Goal: Task Accomplishment & Management: Use online tool/utility

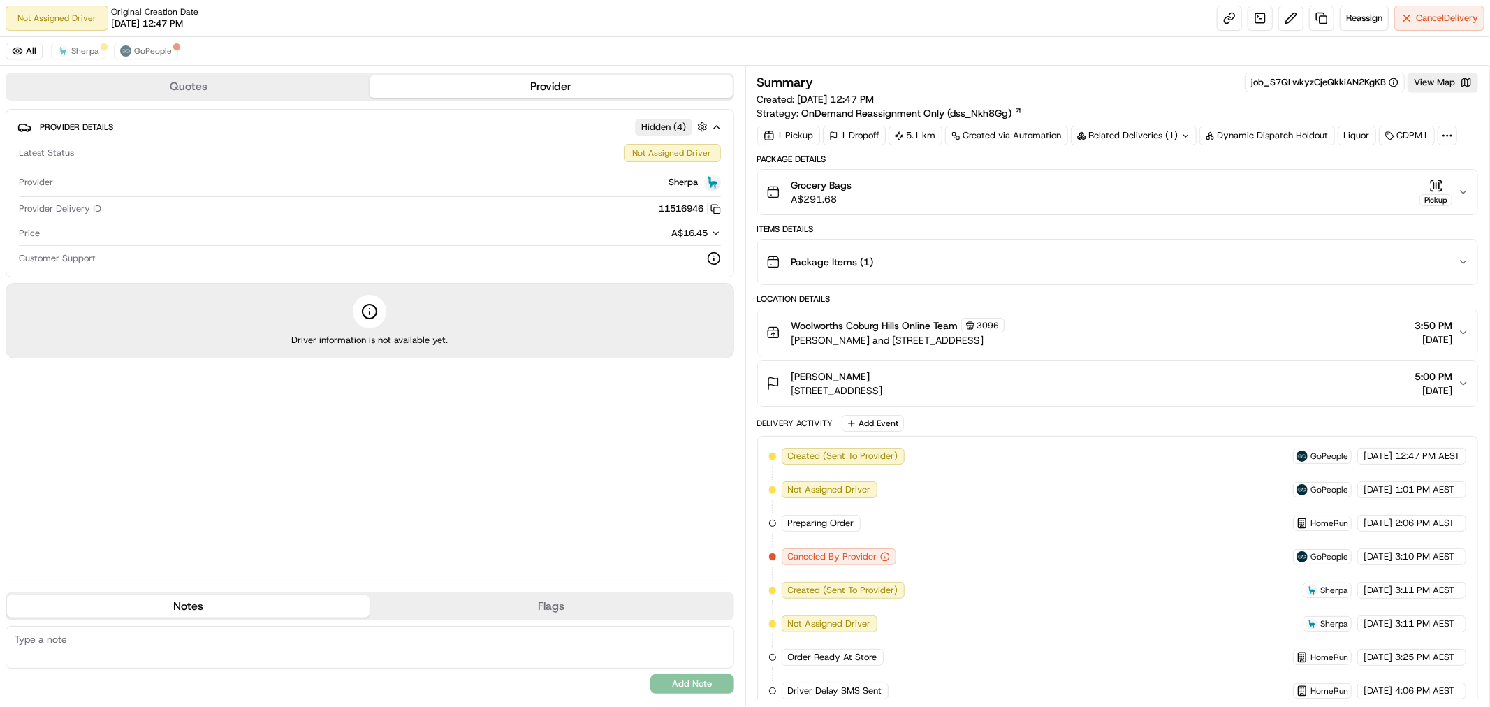
scroll to position [14, 0]
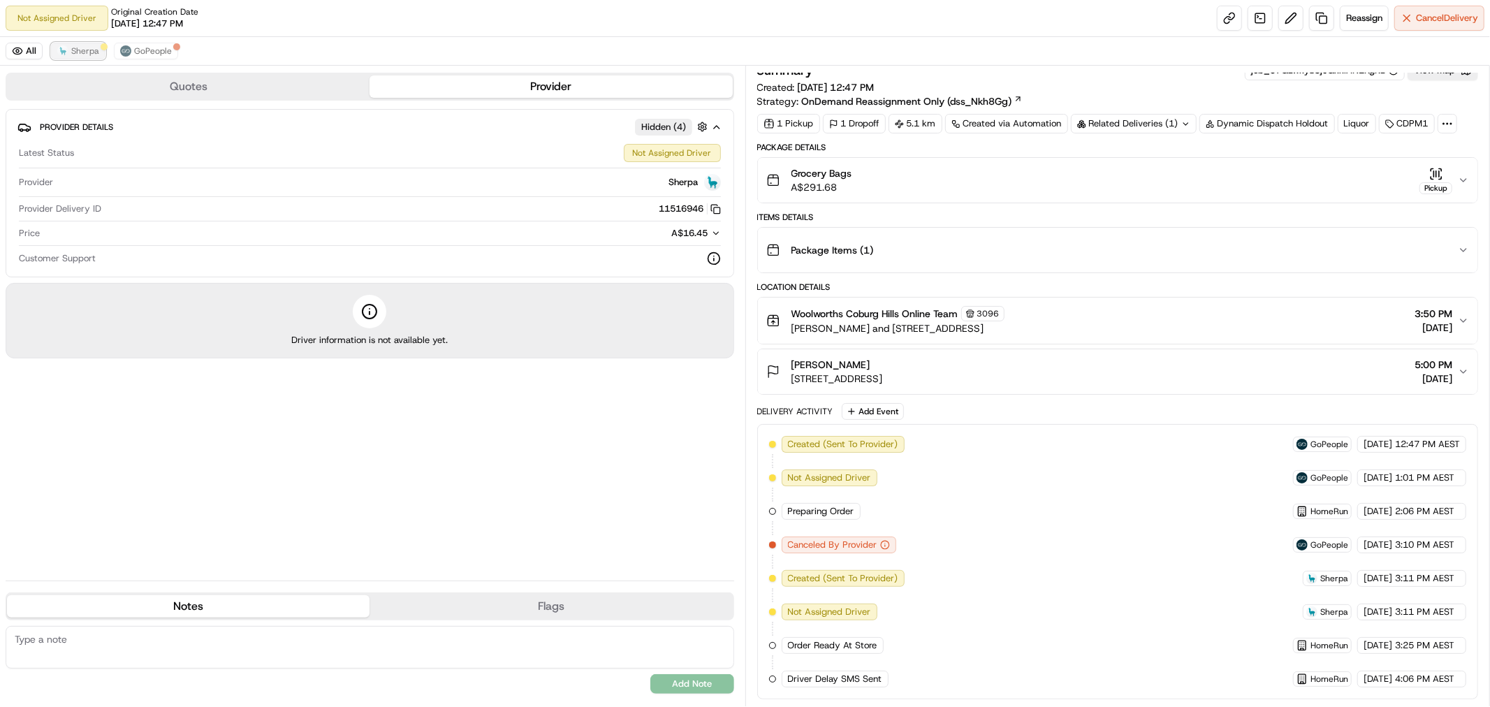
click at [71, 53] on span "Sherpa" at bounding box center [85, 50] width 28 height 11
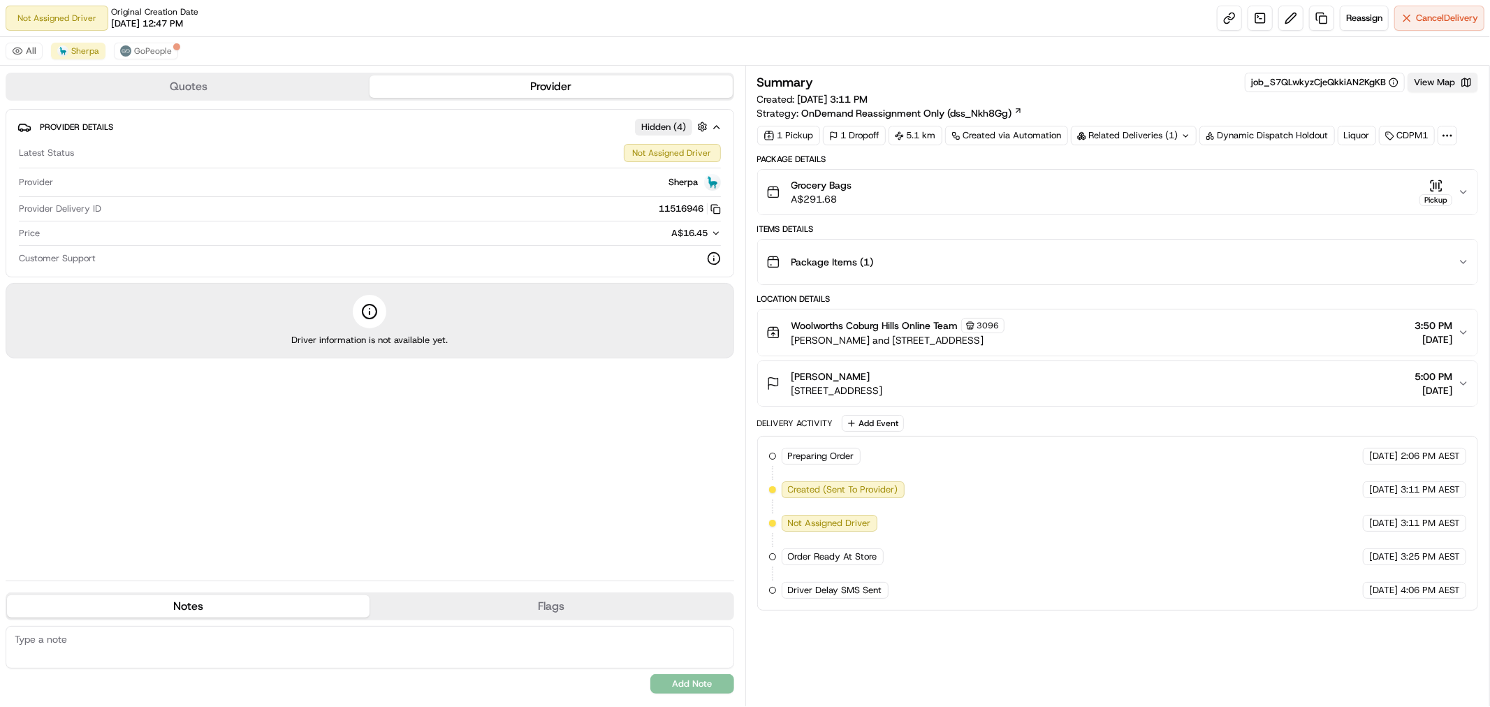
click at [1435, 81] on button "View Map" at bounding box center [1442, 83] width 71 height 20
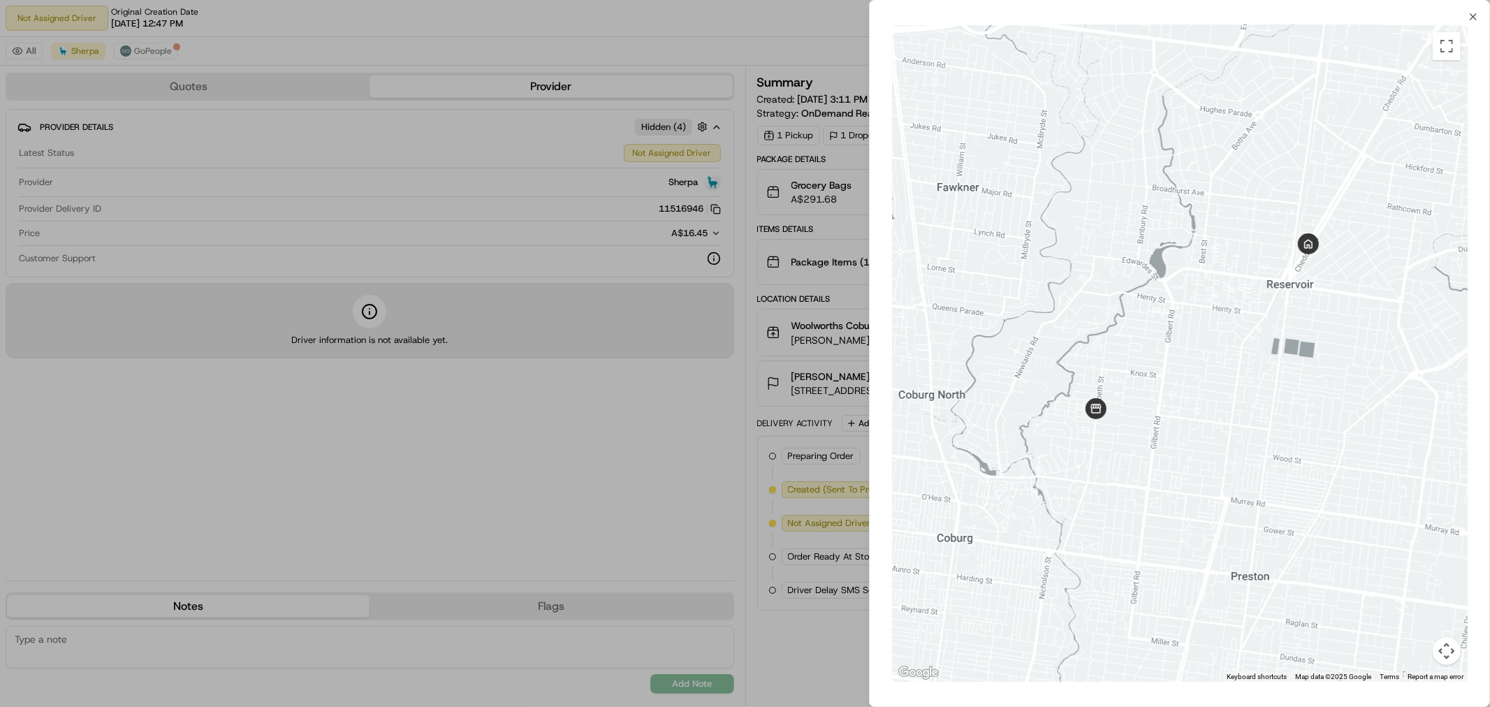
click at [654, 454] on div at bounding box center [745, 353] width 1490 height 707
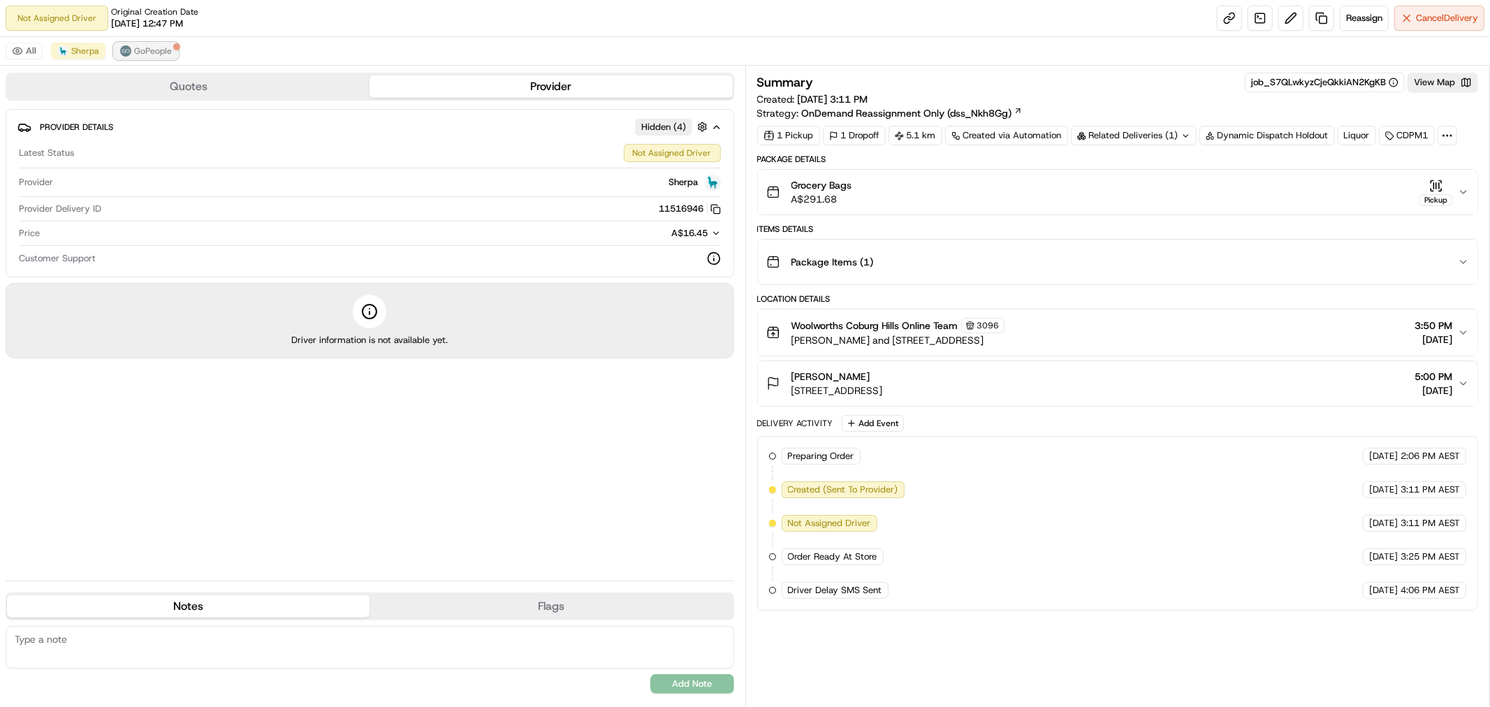
click at [141, 47] on span "GoPeople" at bounding box center [153, 50] width 38 height 11
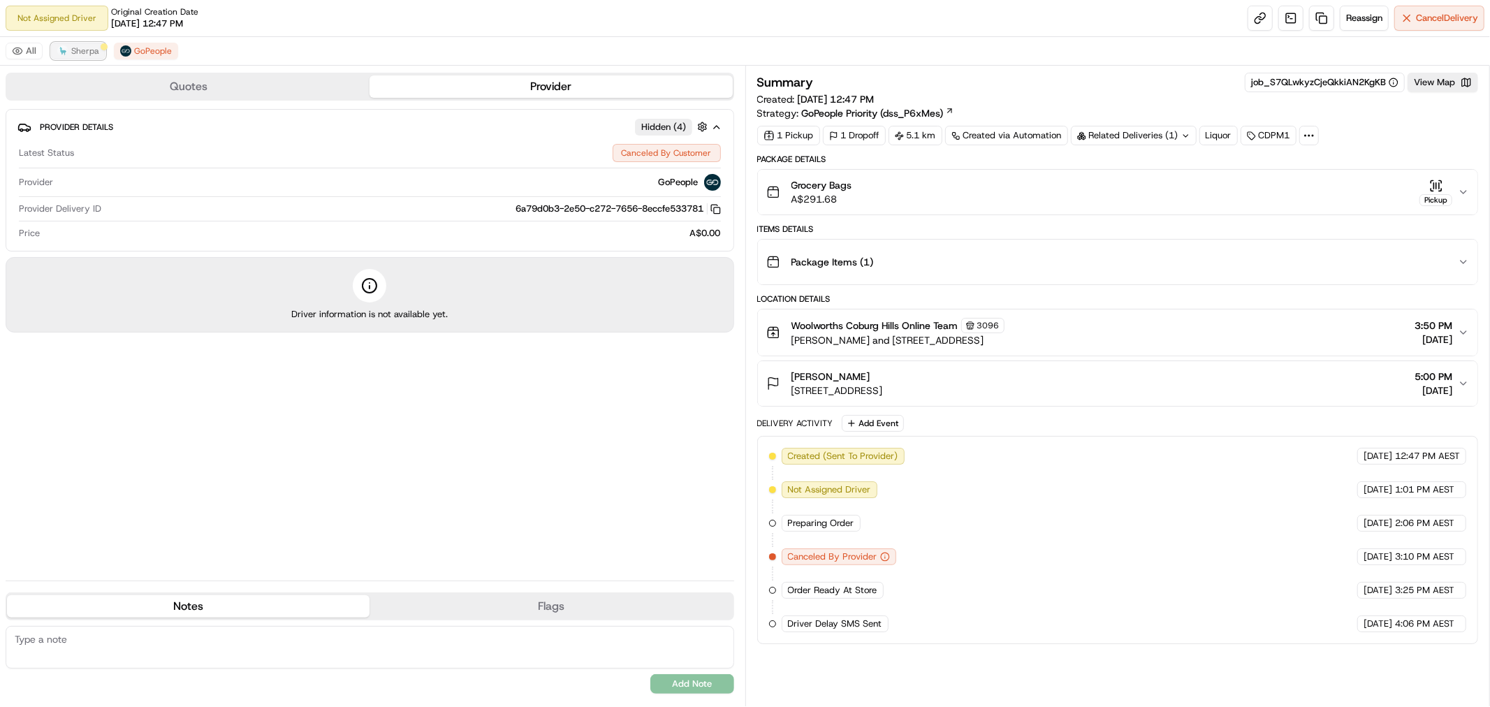
click at [94, 54] on span "Sherpa" at bounding box center [85, 50] width 28 height 11
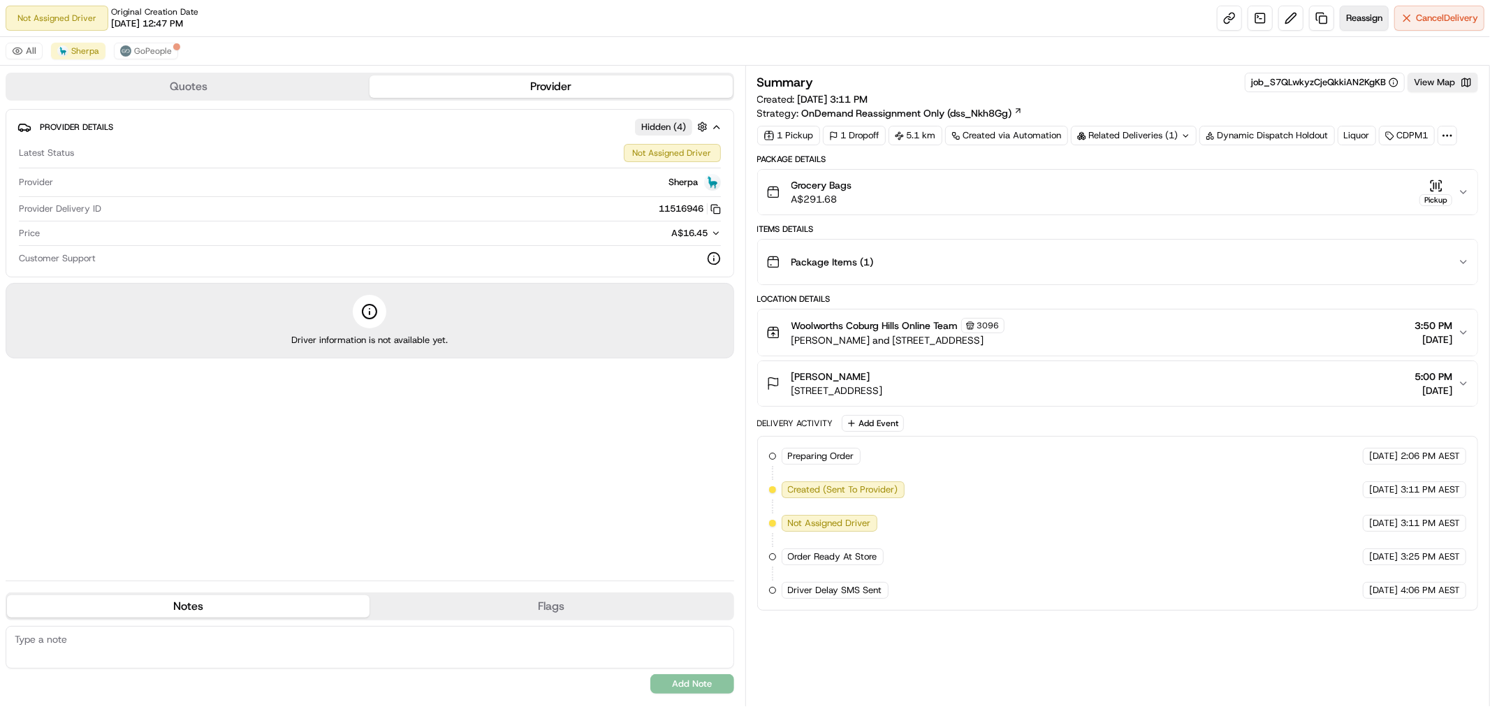
click at [1367, 24] on button "Reassign" at bounding box center [1364, 18] width 49 height 25
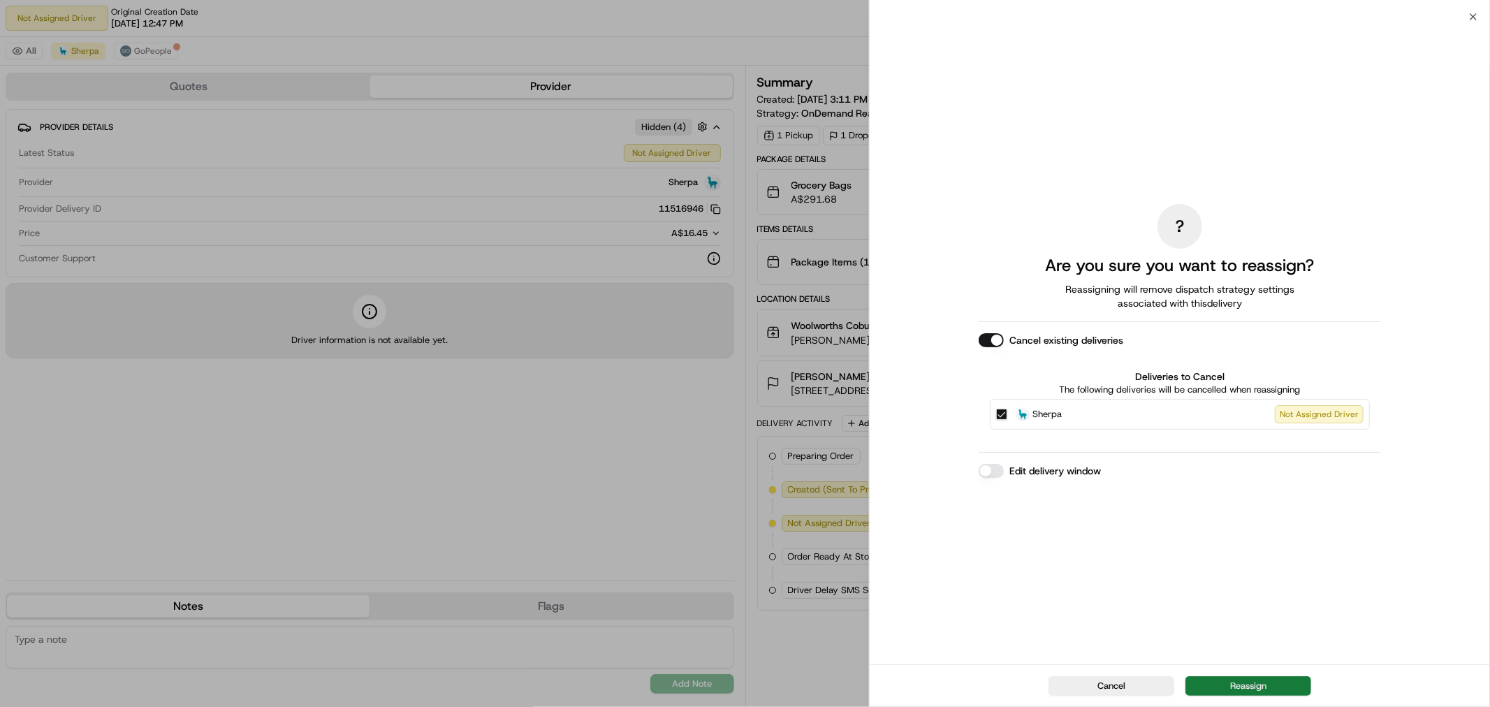
click at [1266, 684] on button "Reassign" at bounding box center [1248, 686] width 126 height 20
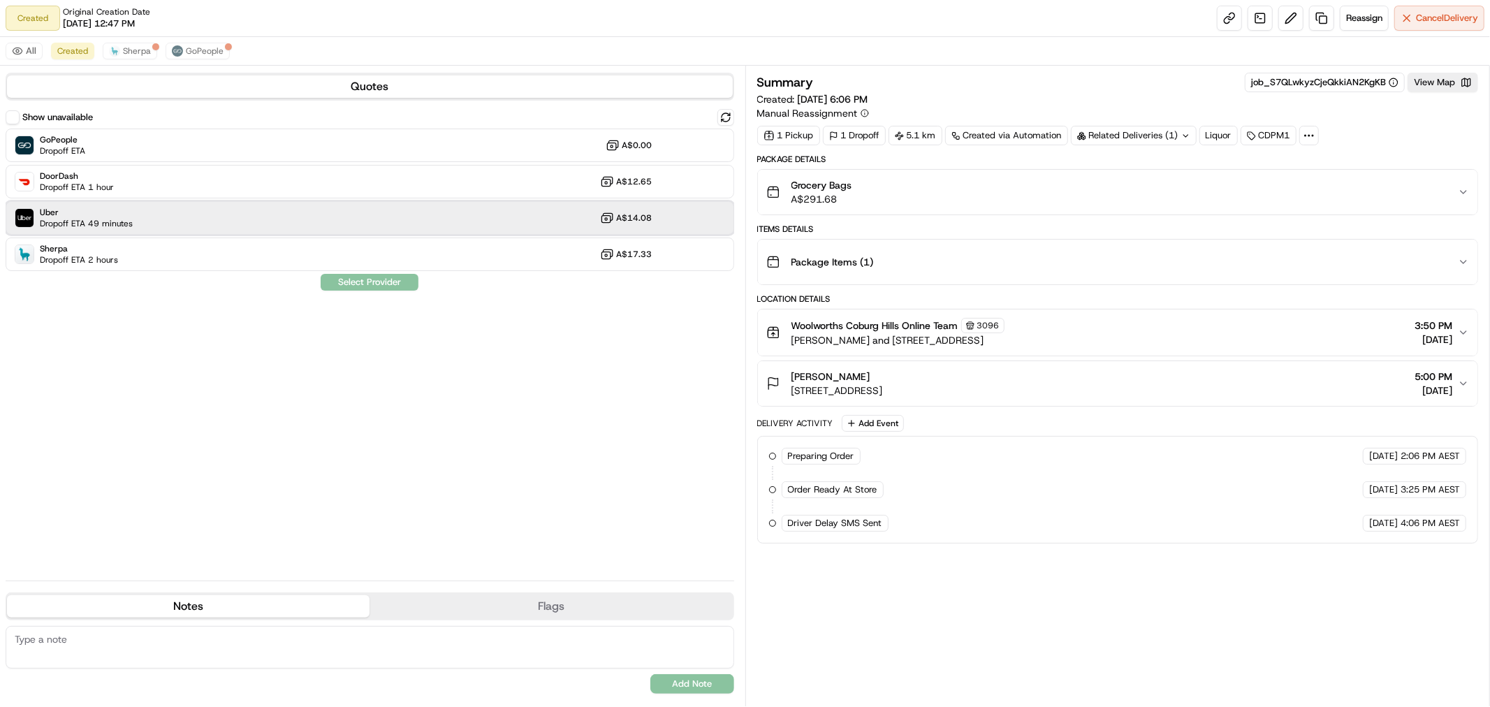
click at [231, 218] on div "Uber Dropoff ETA 49 minutes A$14.08" at bounding box center [370, 218] width 728 height 34
click at [352, 283] on button "Assign Provider" at bounding box center [369, 282] width 99 height 17
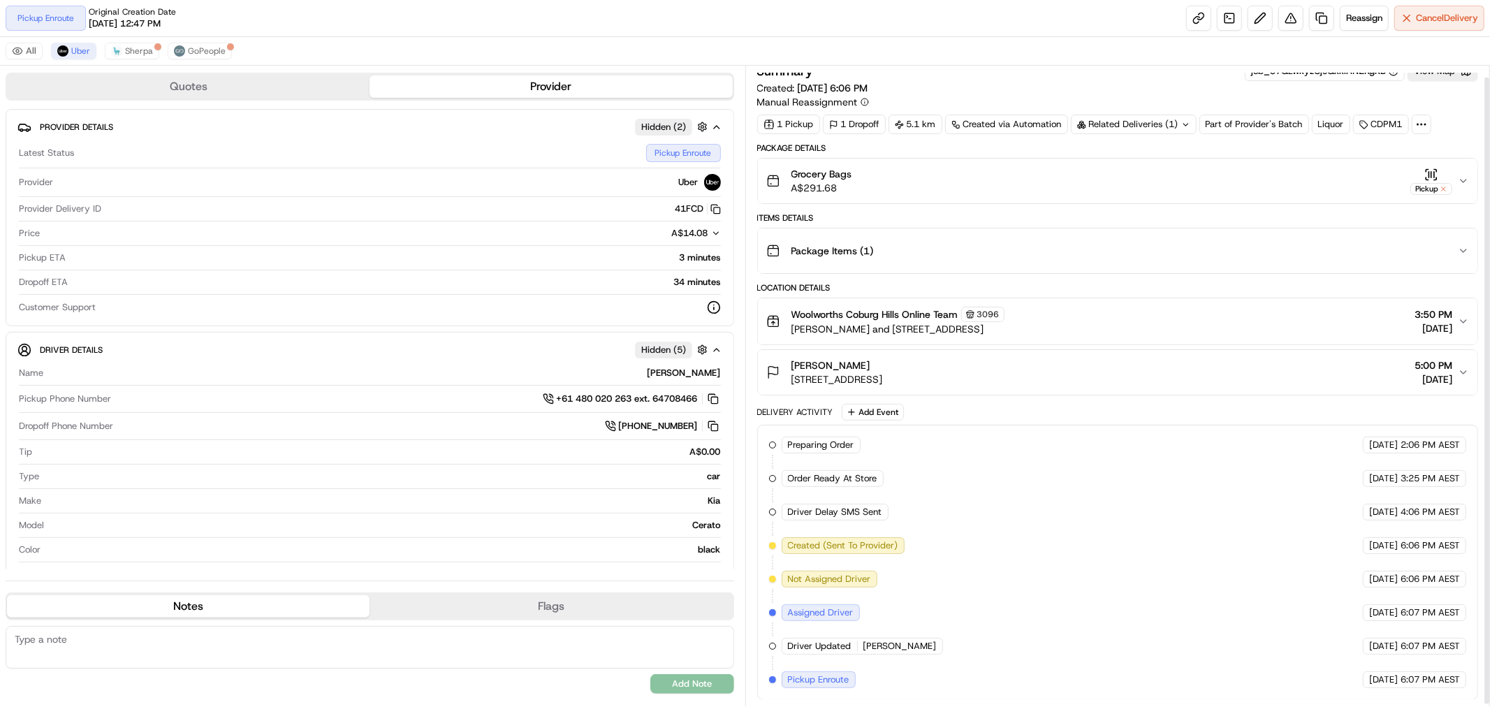
scroll to position [14, 0]
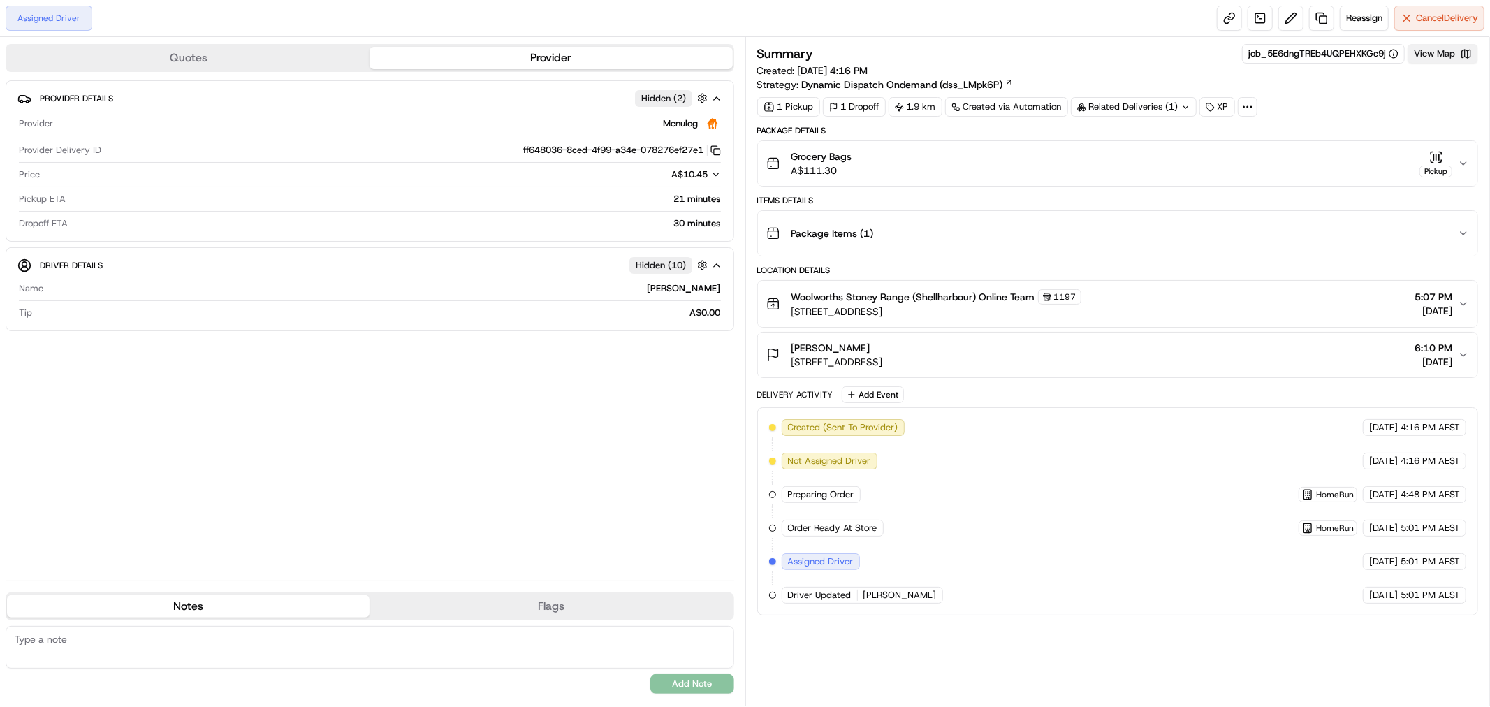
click at [1440, 52] on button "View Map" at bounding box center [1442, 54] width 71 height 20
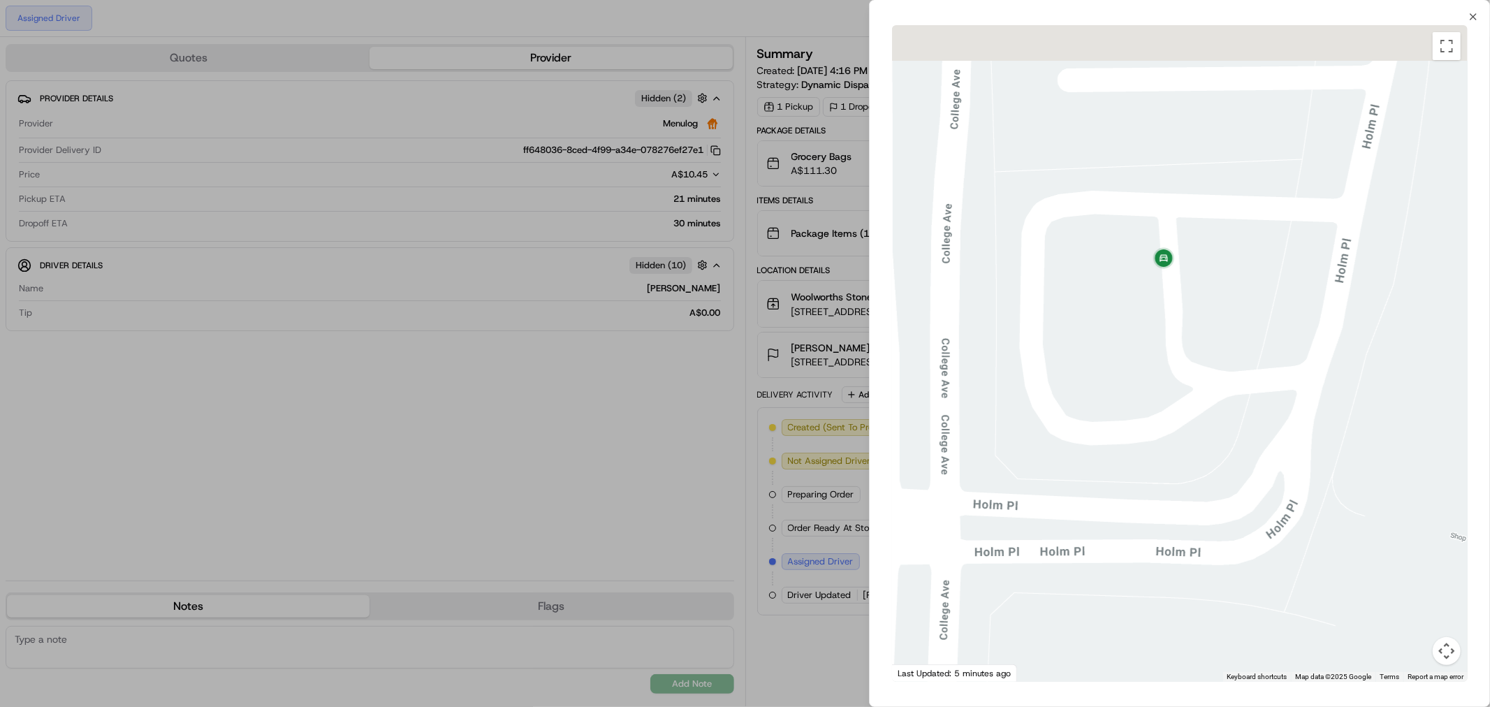
drag, startPoint x: 1376, startPoint y: 179, endPoint x: 1029, endPoint y: 505, distance: 476.3
click at [1029, 505] on div at bounding box center [1180, 353] width 576 height 657
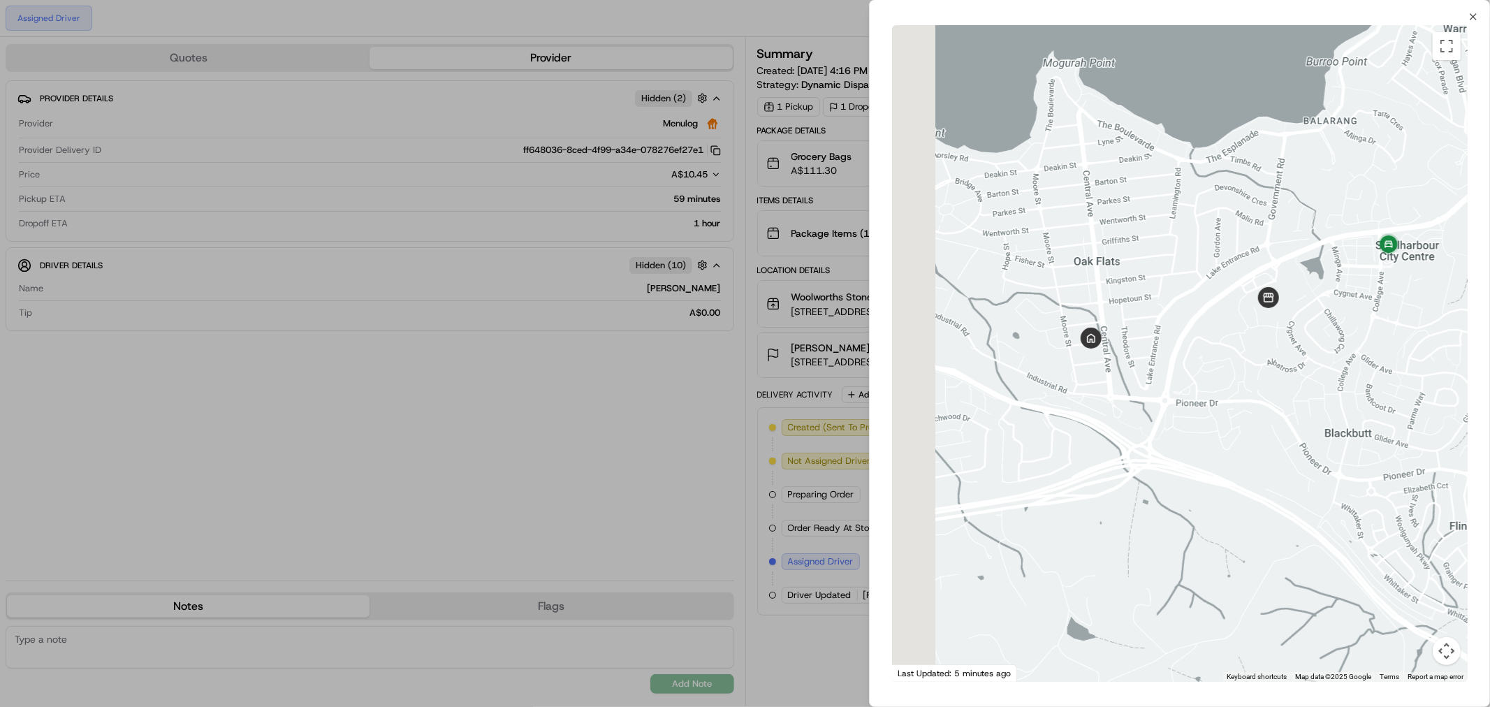
drag, startPoint x: 1122, startPoint y: 348, endPoint x: 1326, endPoint y: 284, distance: 213.8
click at [1326, 284] on div at bounding box center [1180, 353] width 576 height 657
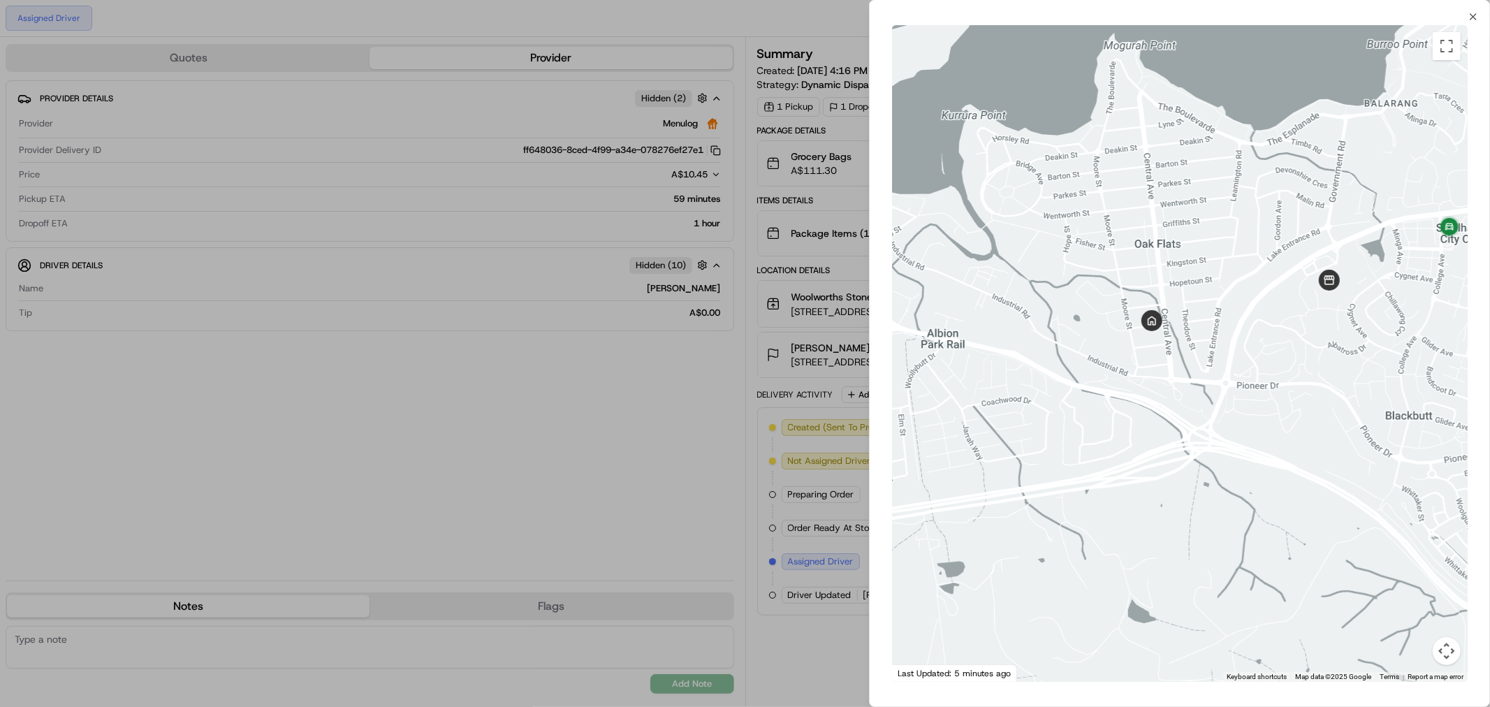
drag, startPoint x: 1158, startPoint y: 405, endPoint x: 1214, endPoint y: 393, distance: 57.1
click at [1214, 393] on div at bounding box center [1180, 353] width 576 height 657
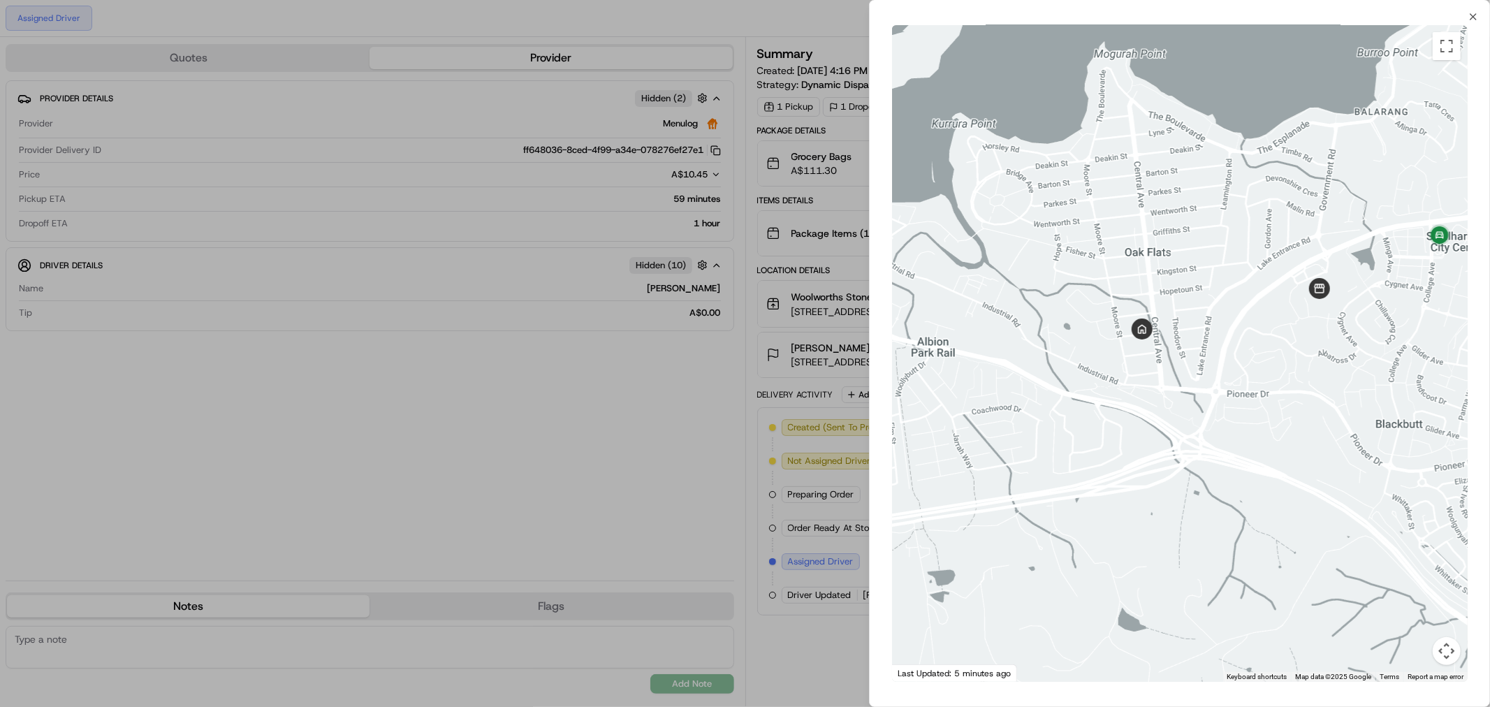
click at [608, 486] on div at bounding box center [745, 353] width 1490 height 707
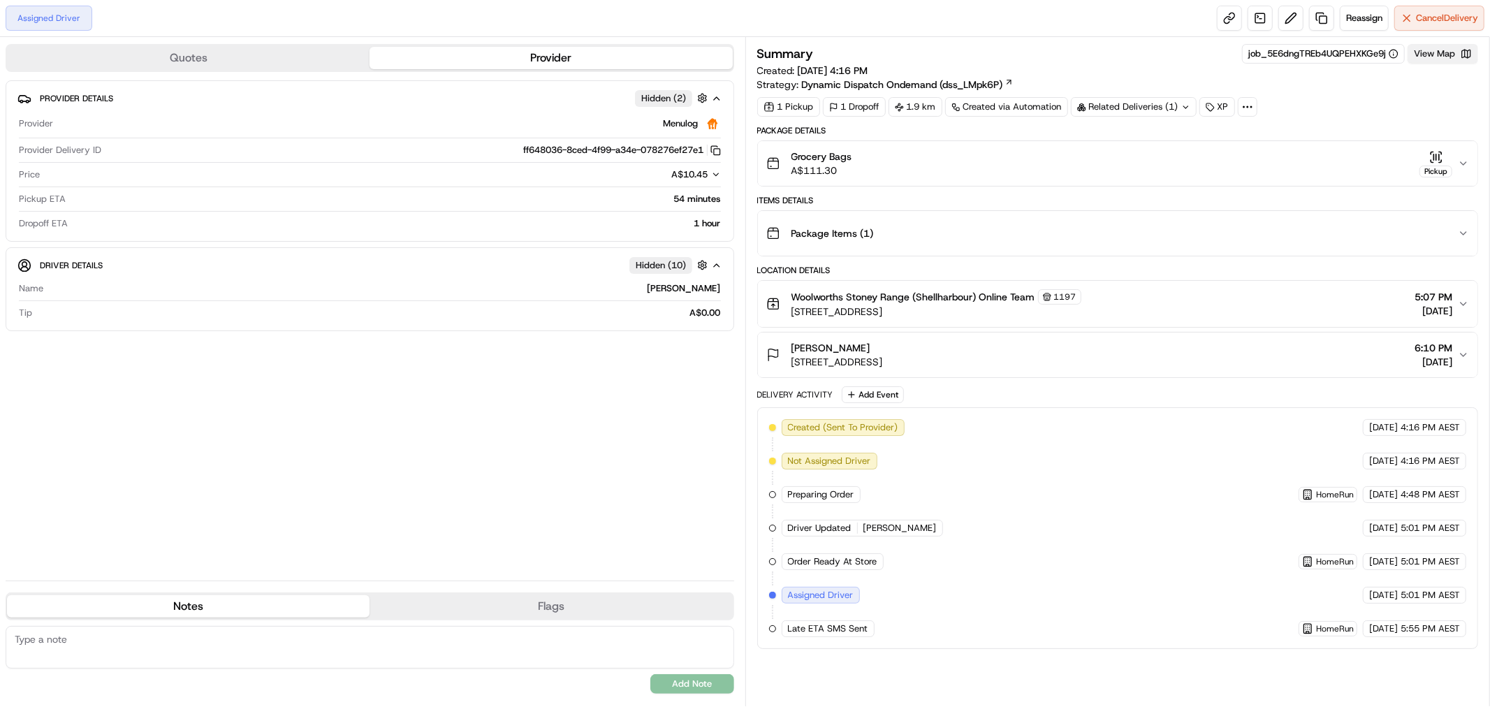
click at [1450, 53] on button "View Map" at bounding box center [1442, 54] width 71 height 20
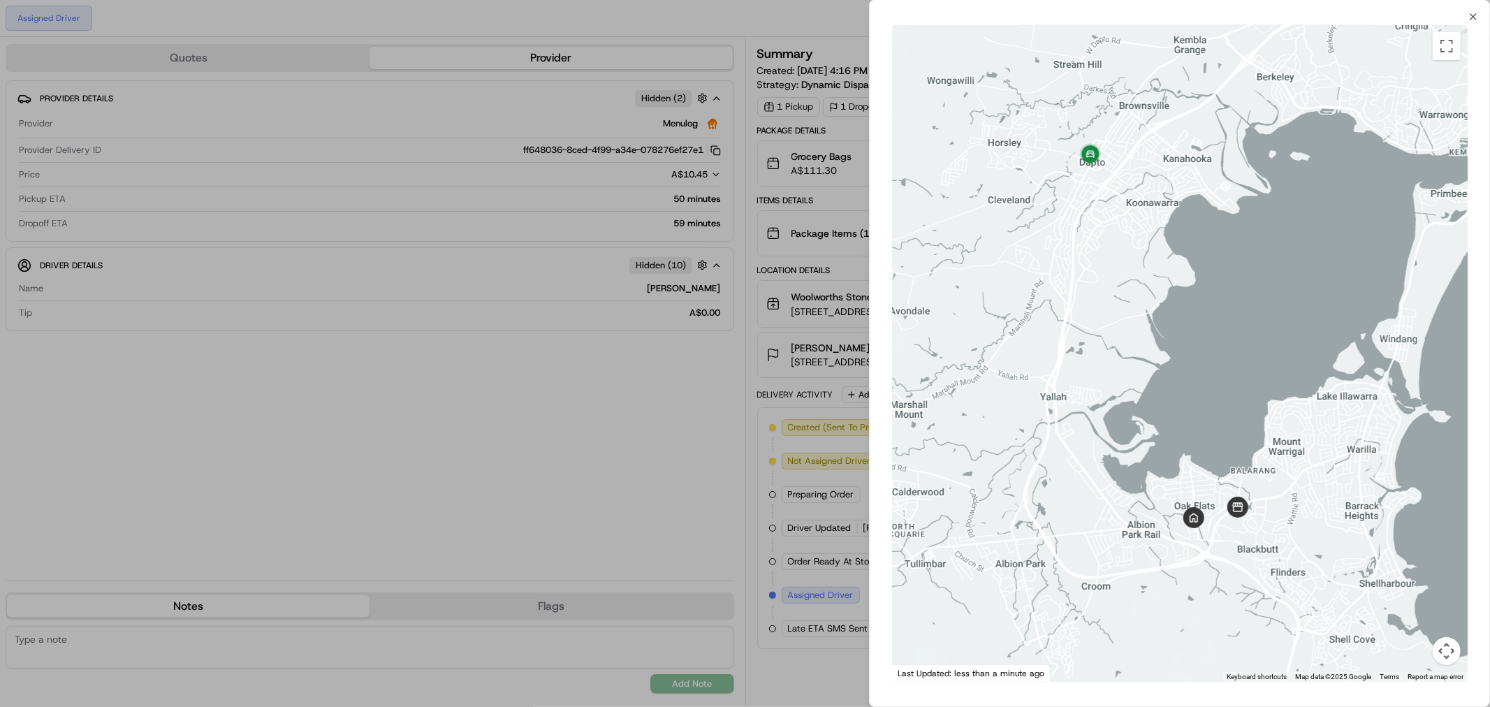
click at [631, 476] on div at bounding box center [745, 353] width 1490 height 707
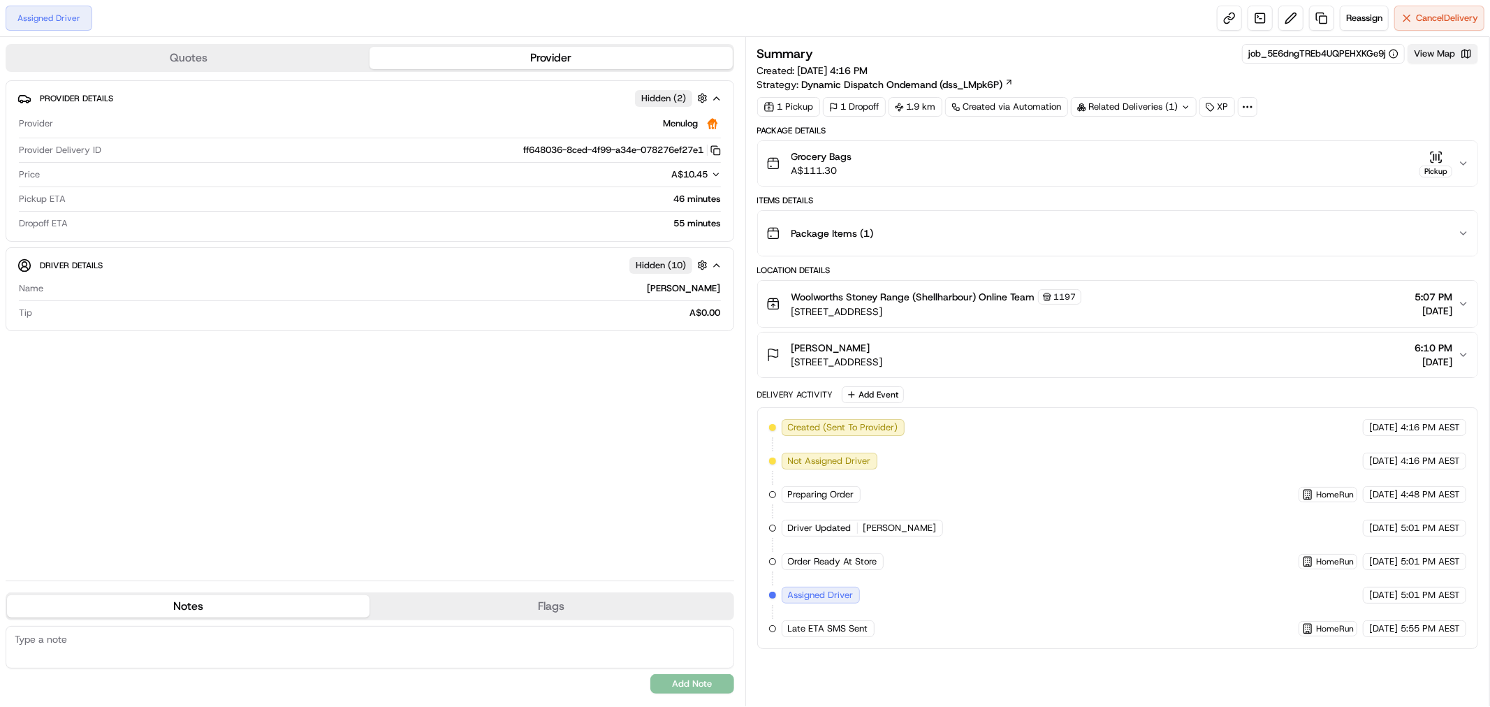
click at [1430, 59] on button "View Map" at bounding box center [1442, 54] width 71 height 20
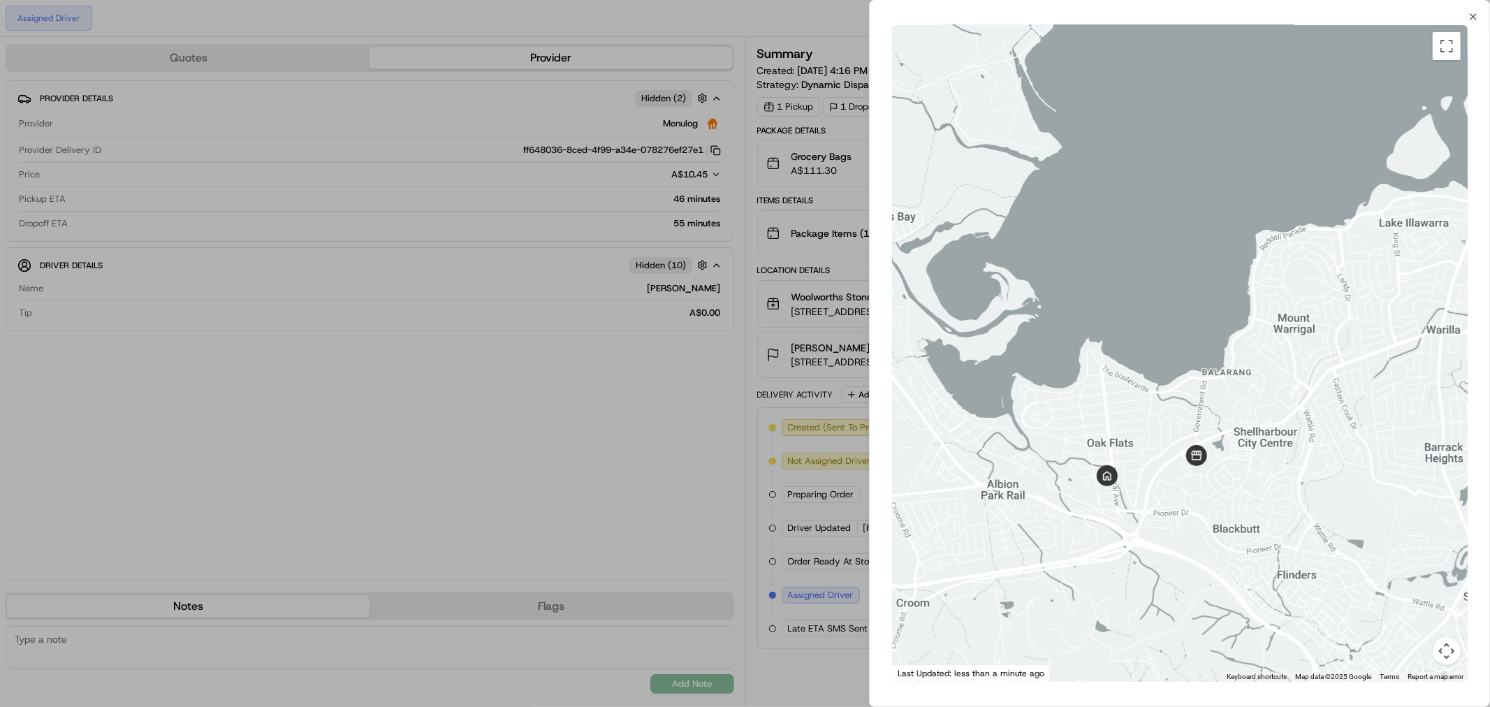
click at [680, 420] on div at bounding box center [745, 353] width 1490 height 707
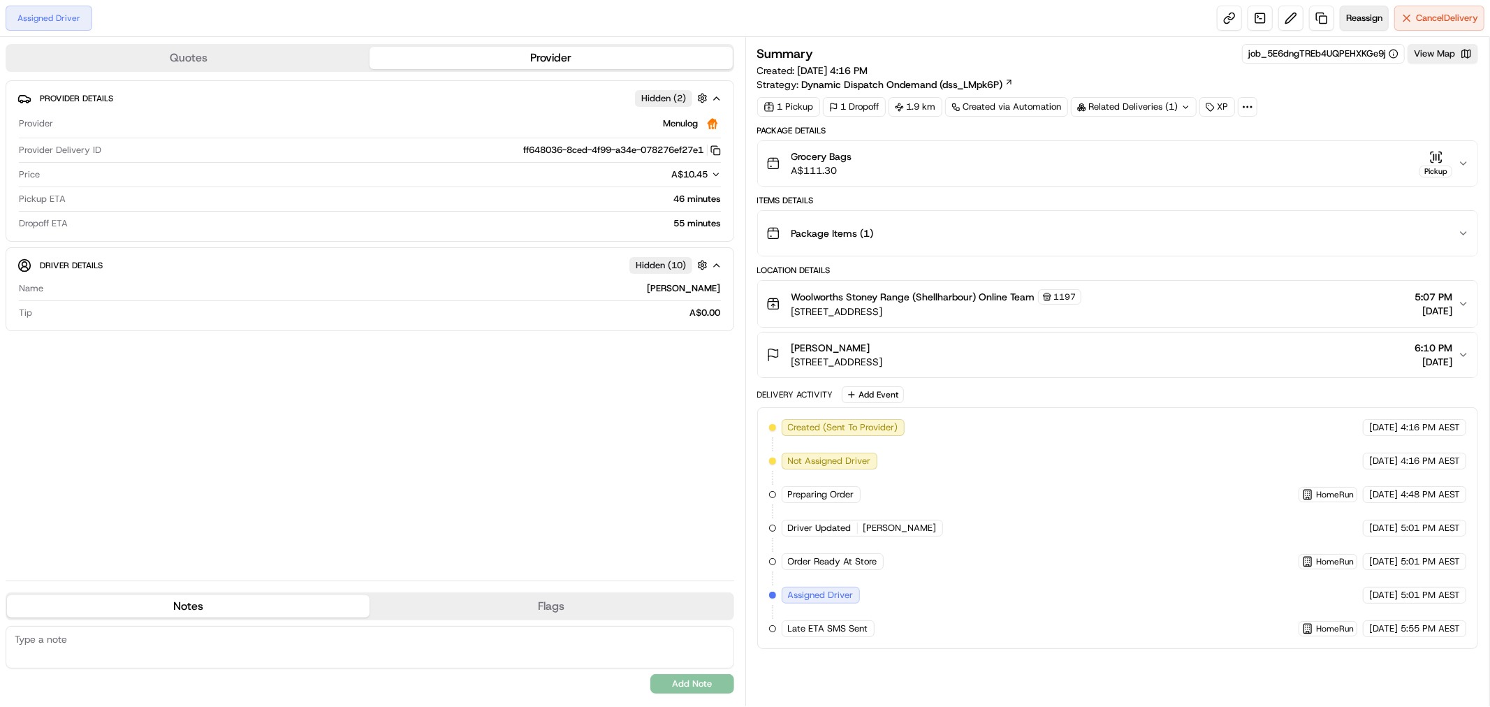
click at [1364, 13] on span "Reassign" at bounding box center [1364, 18] width 36 height 13
